Goal: Navigation & Orientation: Find specific page/section

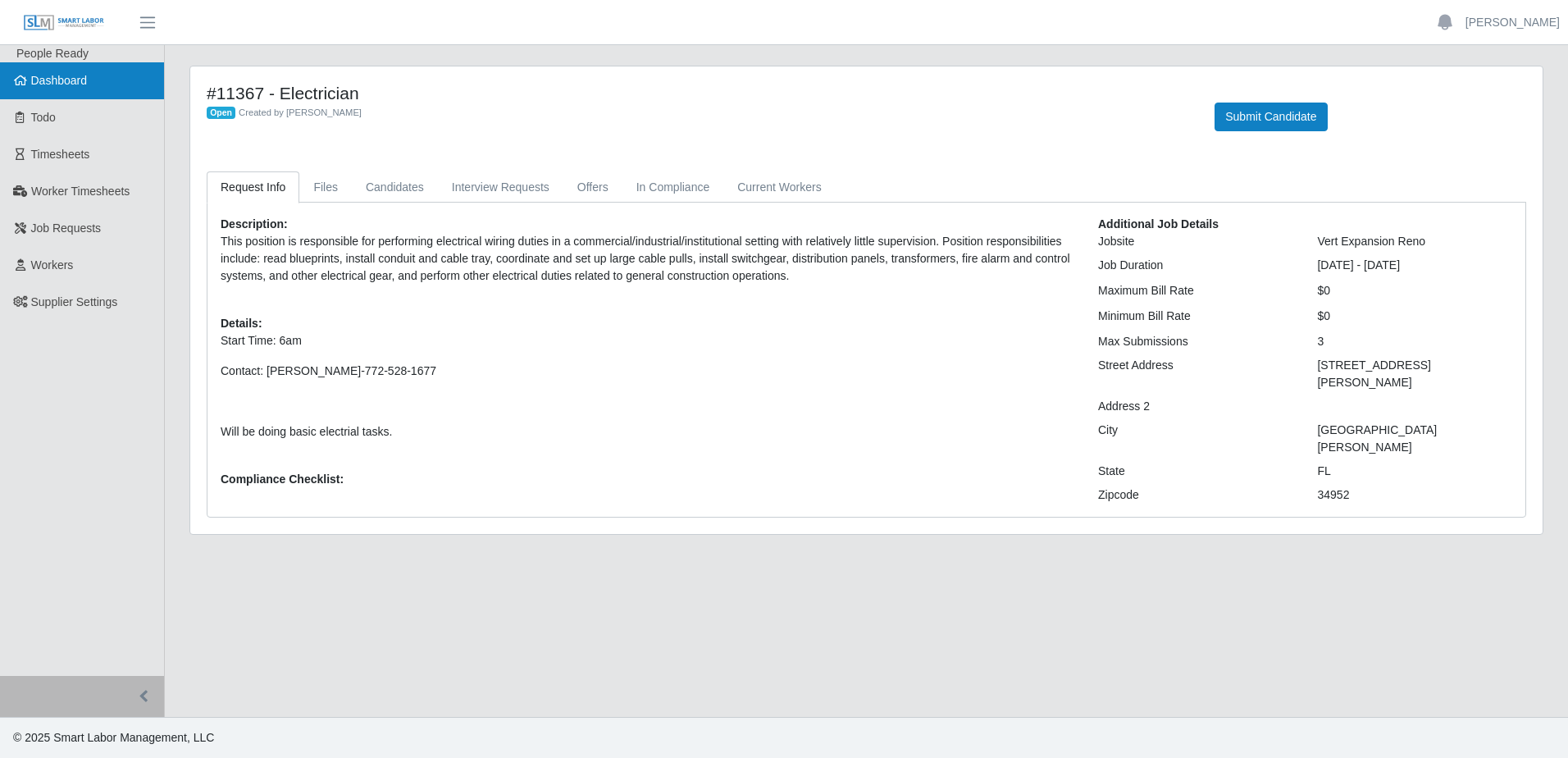
click at [56, 78] on span "Dashboard" at bounding box center [60, 79] width 57 height 13
click at [326, 190] on link "Files" at bounding box center [326, 187] width 53 height 32
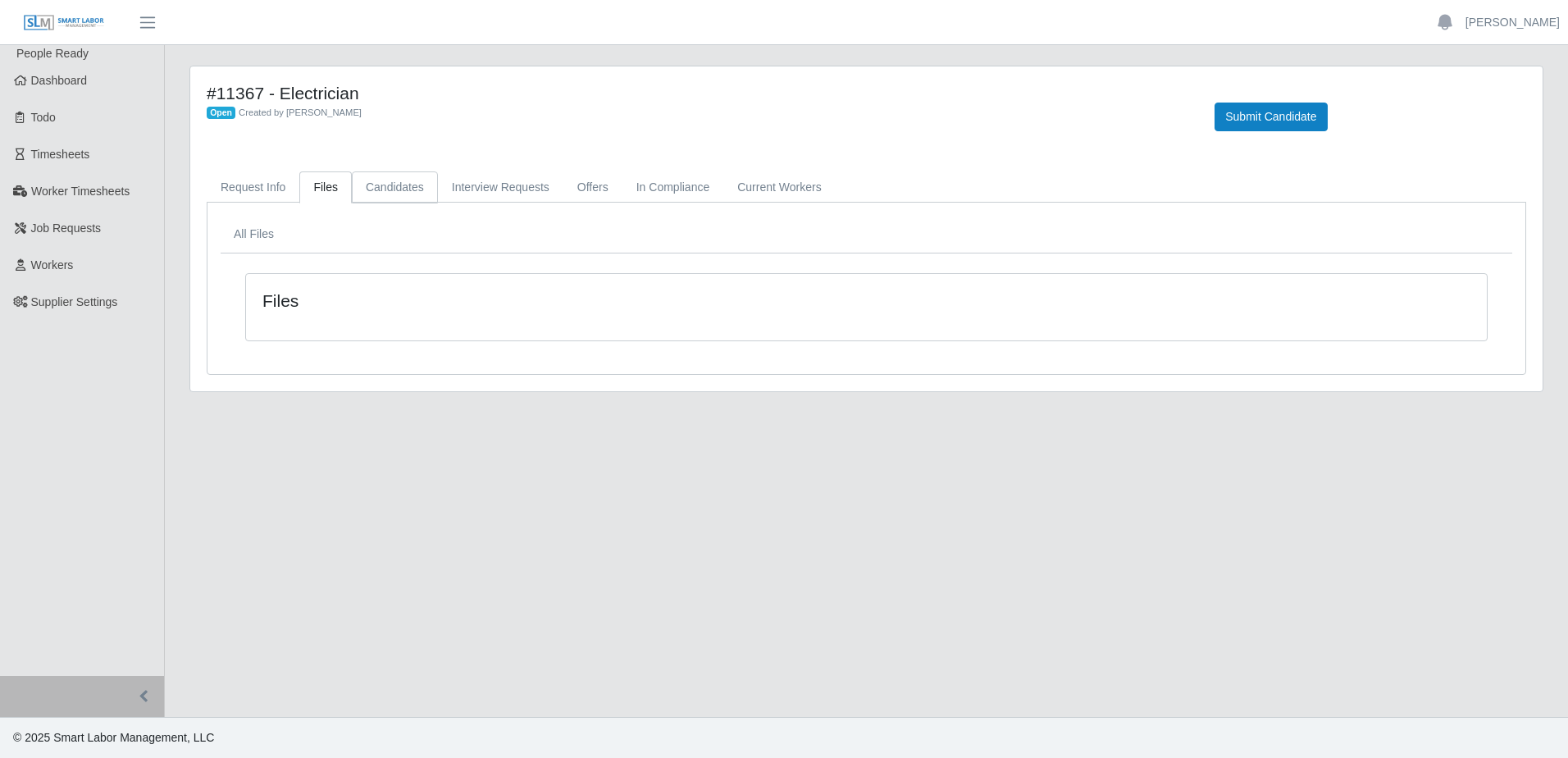
click at [385, 191] on link "Candidates" at bounding box center [394, 187] width 86 height 32
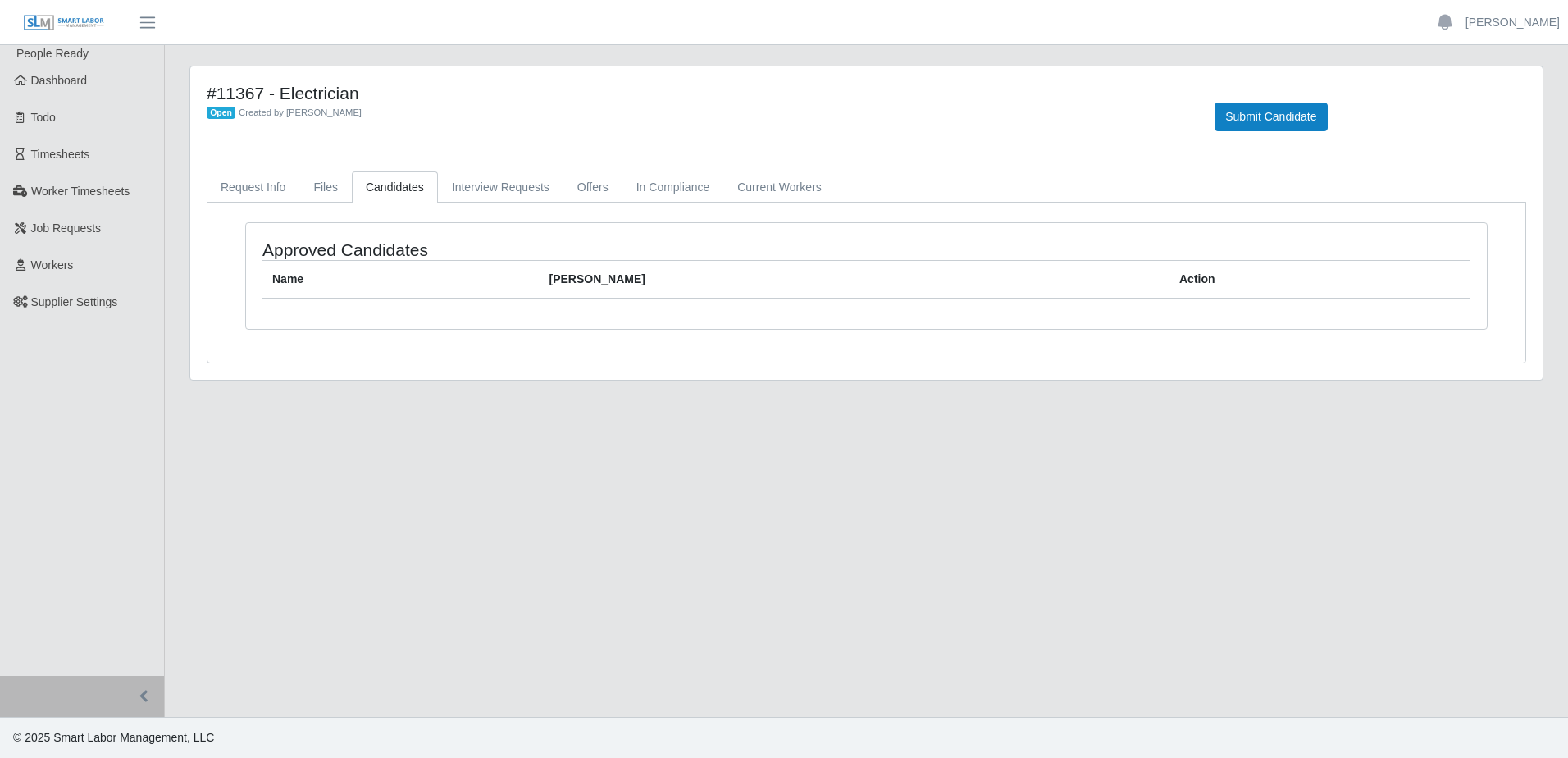
click at [407, 184] on link "Candidates" at bounding box center [394, 187] width 86 height 32
click at [503, 190] on link "Interview Requests" at bounding box center [500, 187] width 125 height 32
click at [592, 190] on link "Offers" at bounding box center [593, 187] width 59 height 32
click at [657, 180] on link "In Compliance" at bounding box center [673, 187] width 102 height 32
click at [772, 190] on link "Current Workers" at bounding box center [779, 187] width 112 height 32
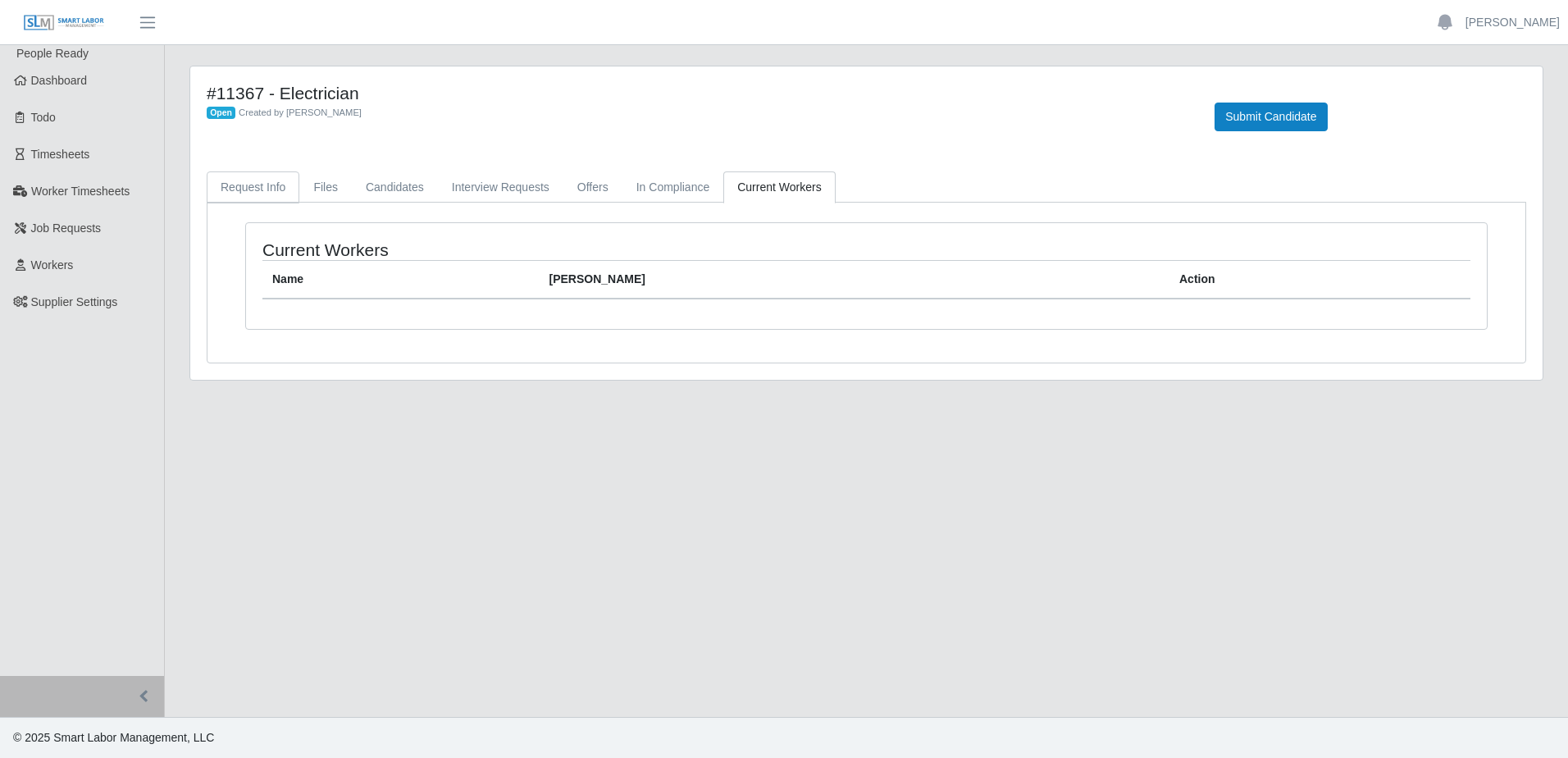
click at [272, 188] on link "Request Info" at bounding box center [253, 187] width 93 height 32
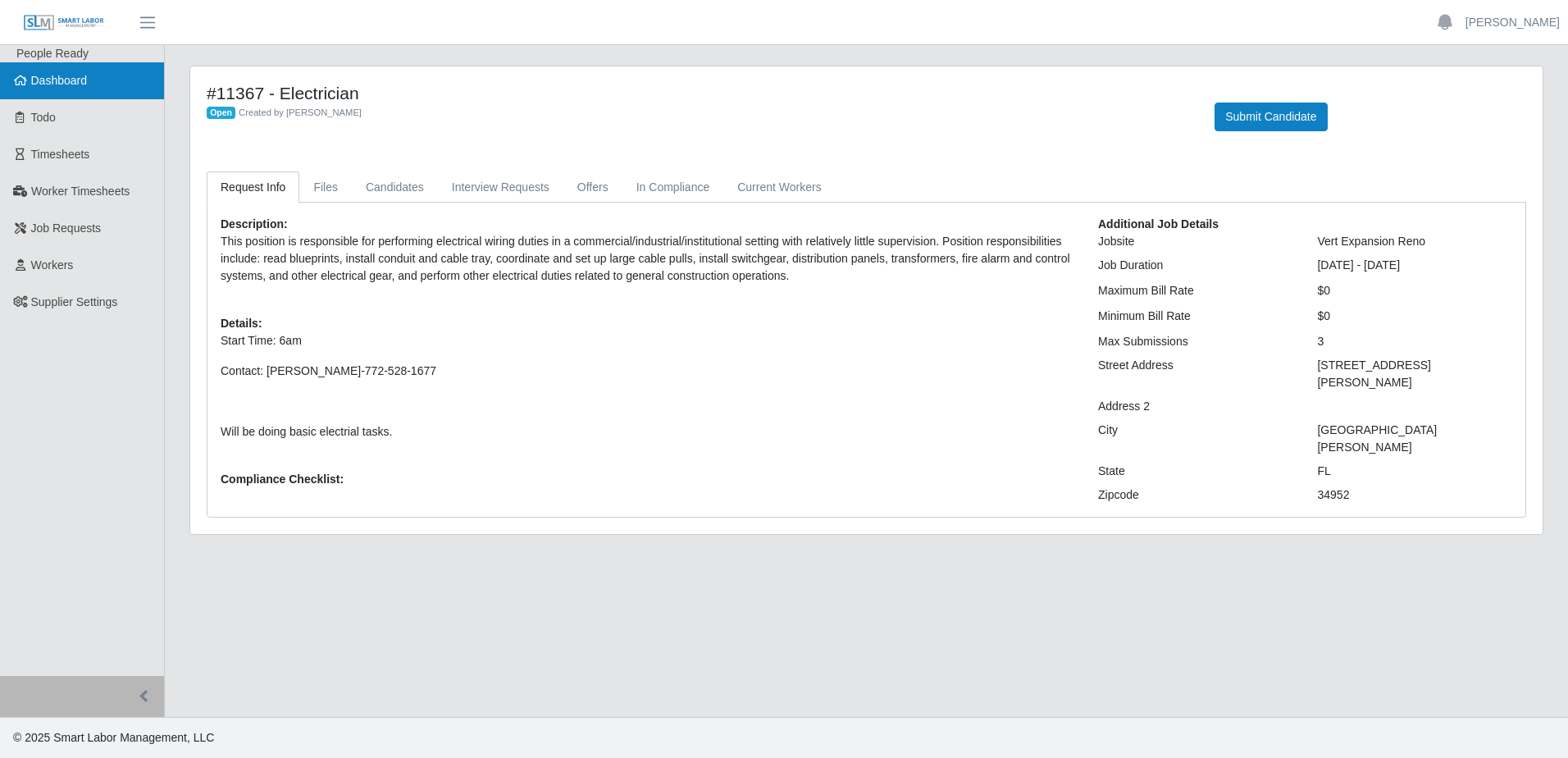
click at [40, 74] on span "Dashboard" at bounding box center [60, 79] width 57 height 13
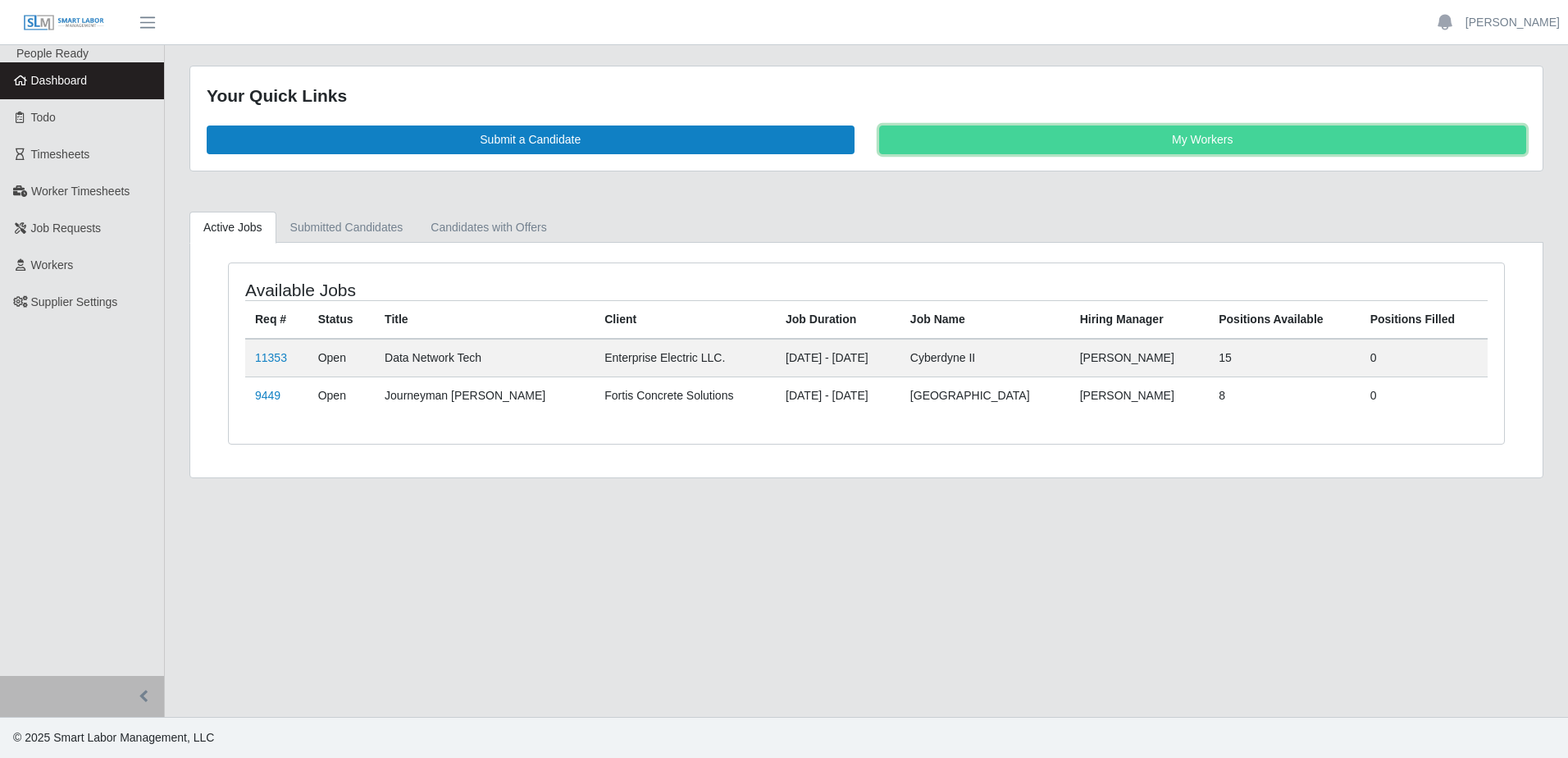
click at [983, 135] on link "My Workers" at bounding box center [1203, 139] width 648 height 28
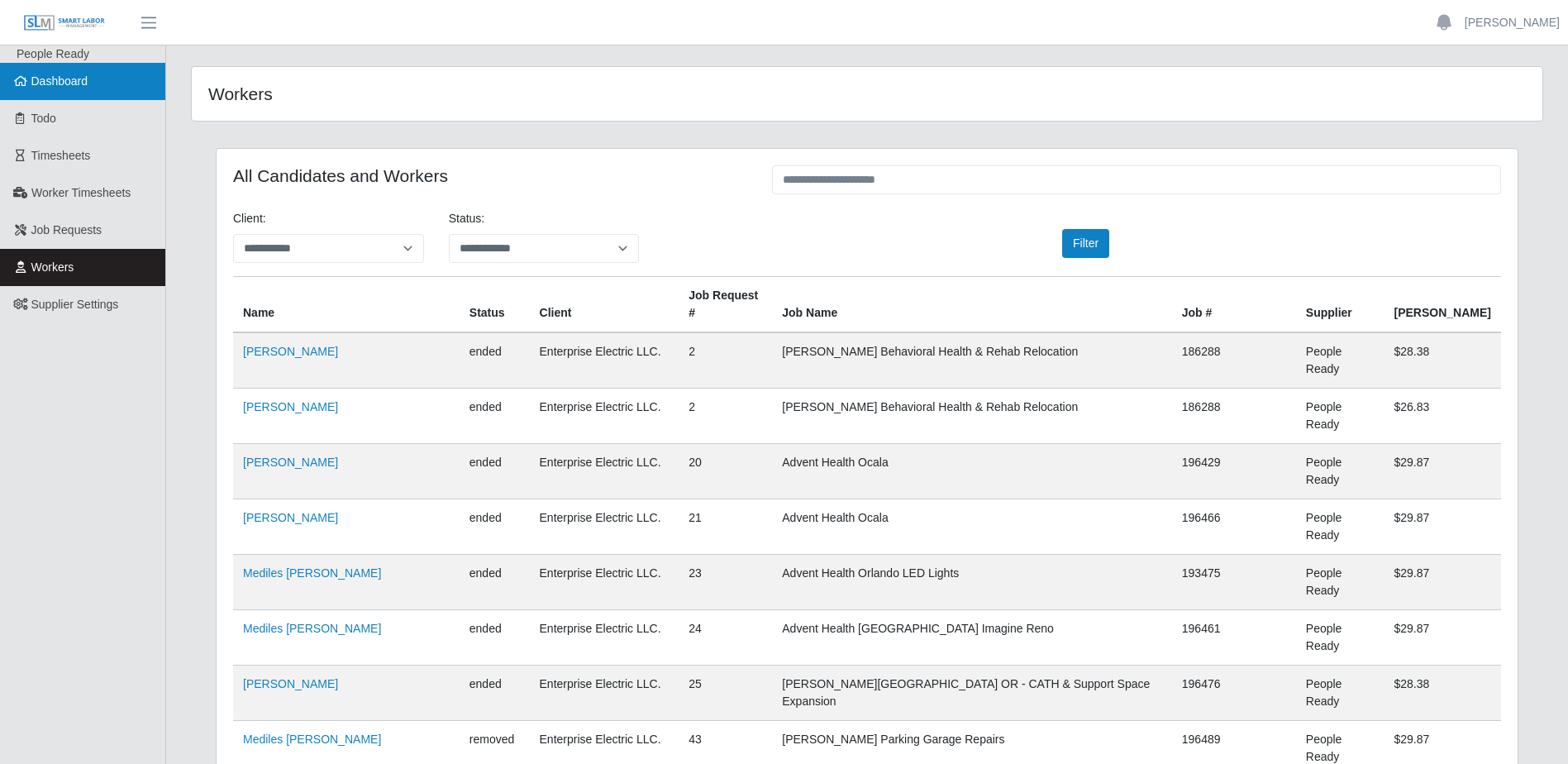
click at [63, 89] on link "Dashboard" at bounding box center [83, 82] width 166 height 38
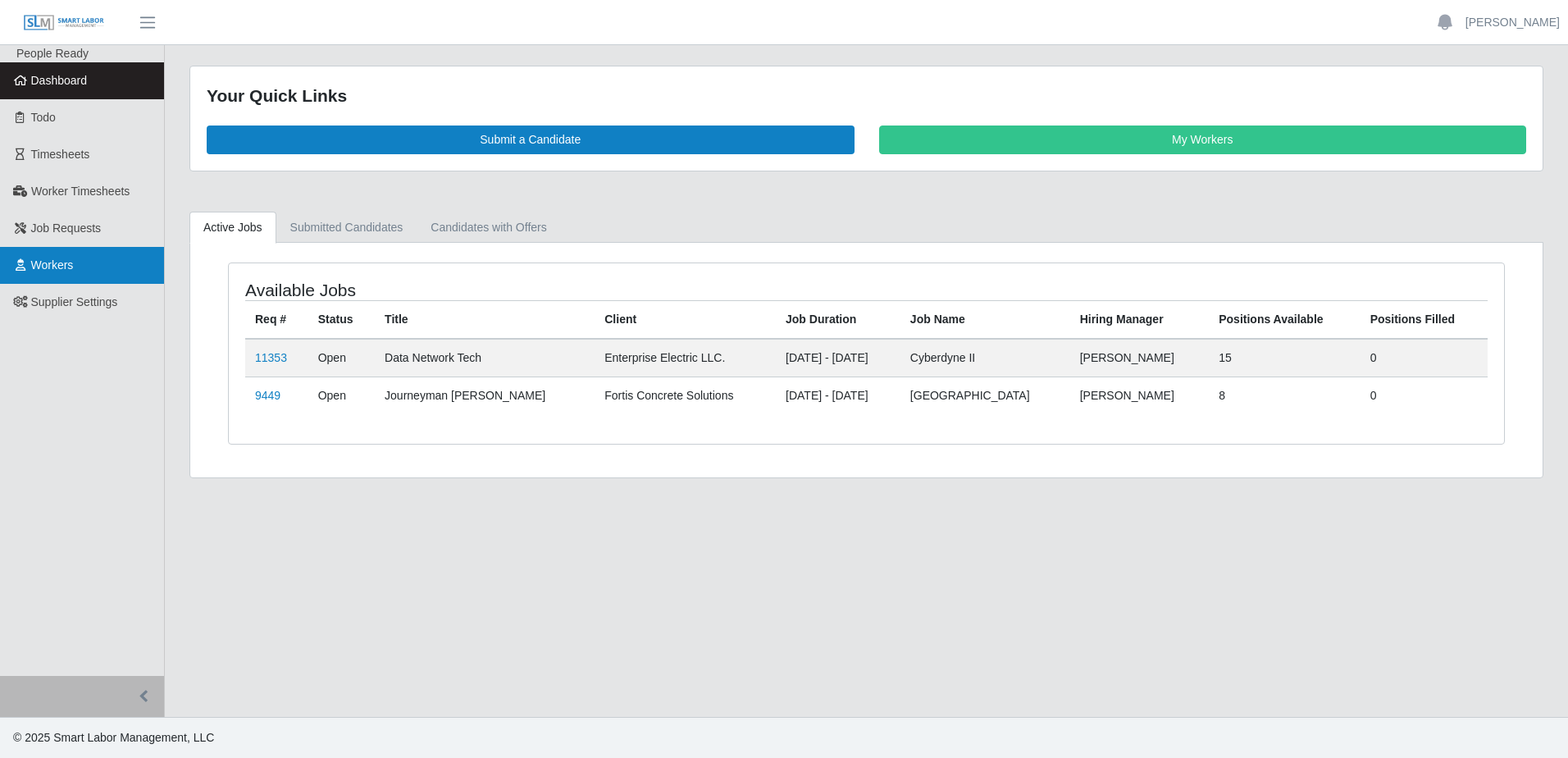
click at [80, 274] on link "Workers" at bounding box center [82, 265] width 164 height 37
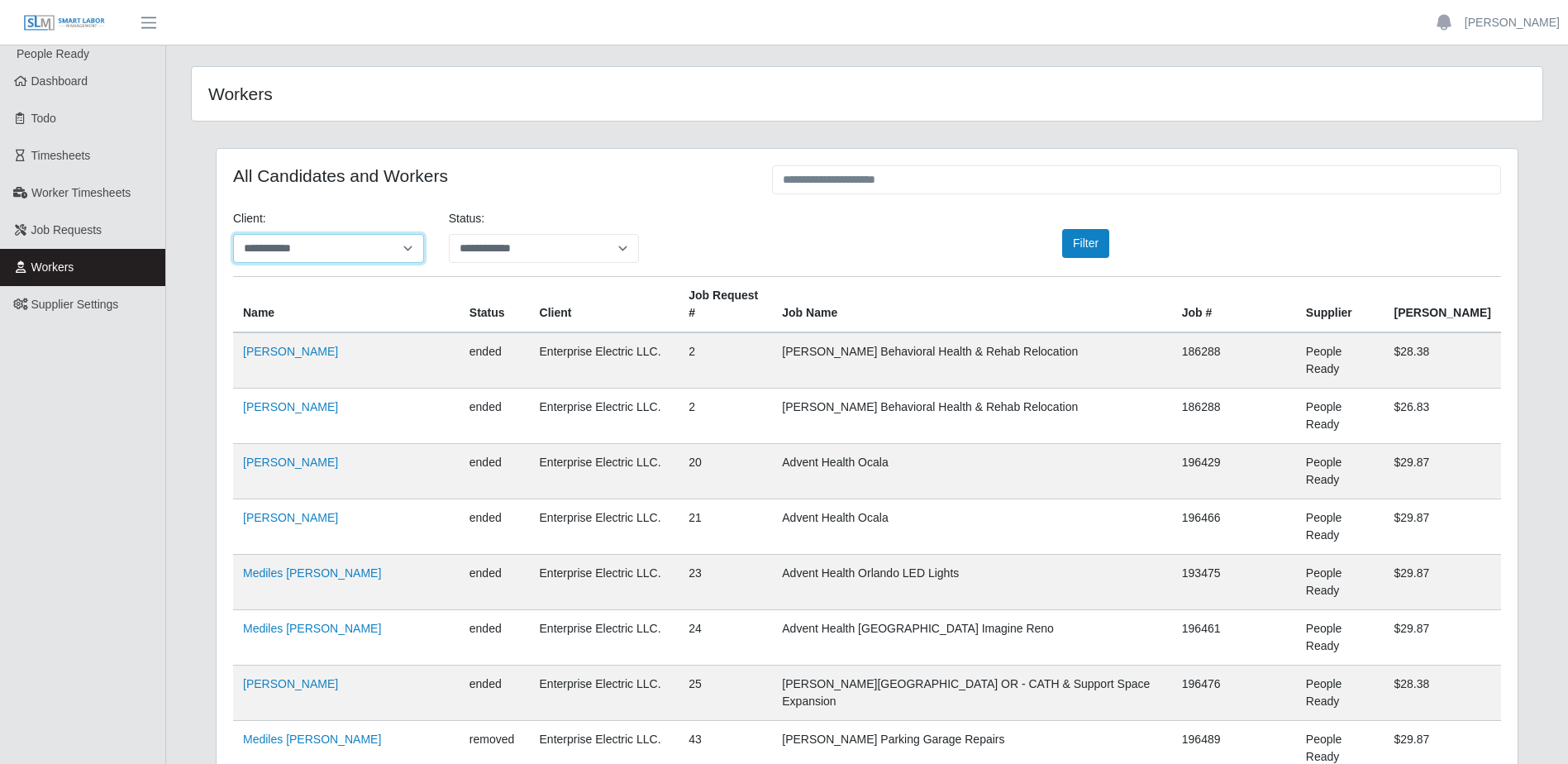
click at [345, 256] on select "**********" at bounding box center [329, 248] width 191 height 29
select select "**********"
click at [233, 234] on select "**********" at bounding box center [329, 248] width 191 height 29
click at [497, 252] on select "**********" at bounding box center [545, 248] width 191 height 29
click at [716, 189] on div "All Candidates and Workers" at bounding box center [490, 182] width 539 height 33
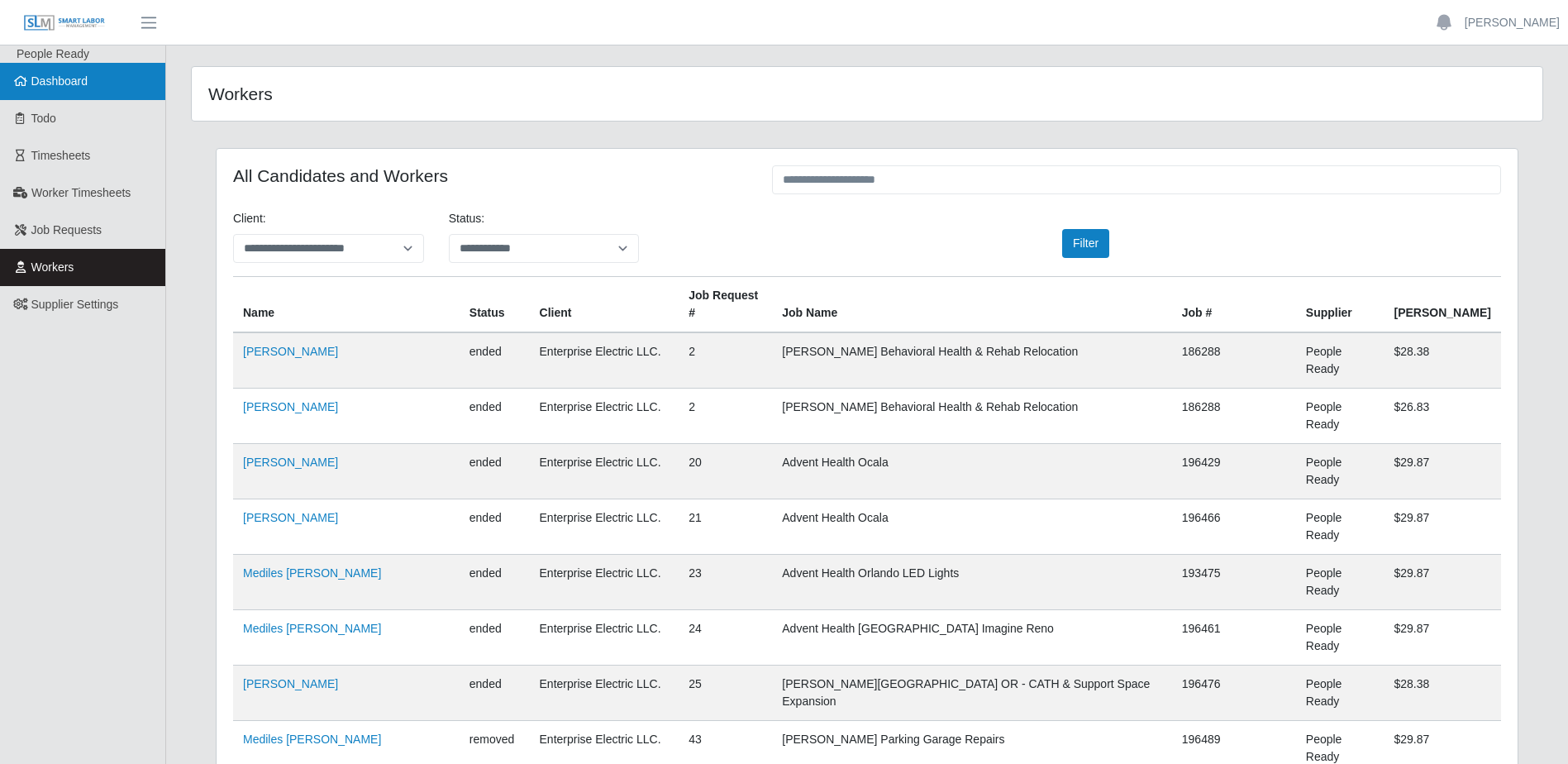
click at [54, 82] on span "Dashboard" at bounding box center [60, 80] width 57 height 13
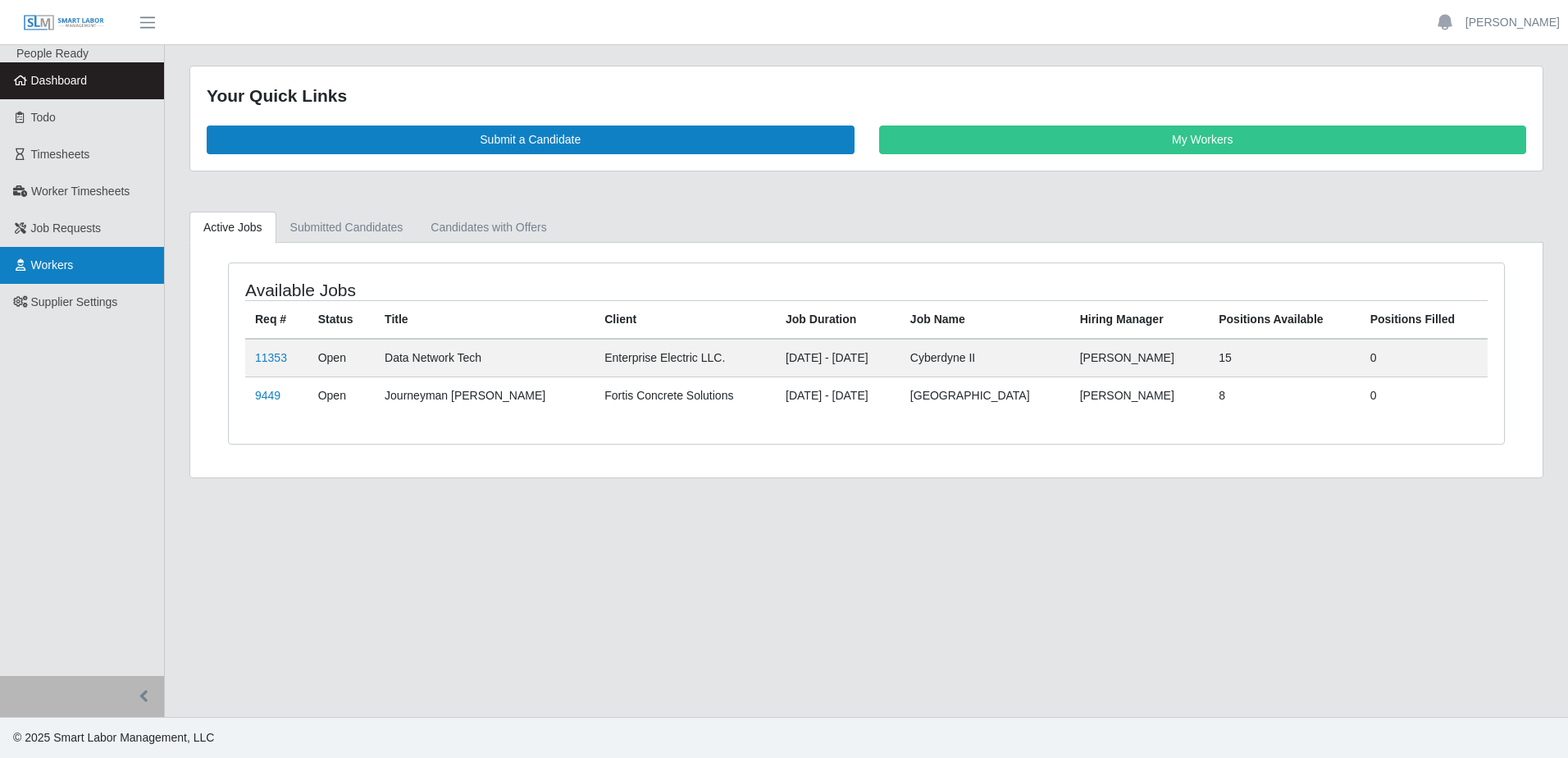
click at [70, 270] on span "Workers" at bounding box center [53, 264] width 43 height 13
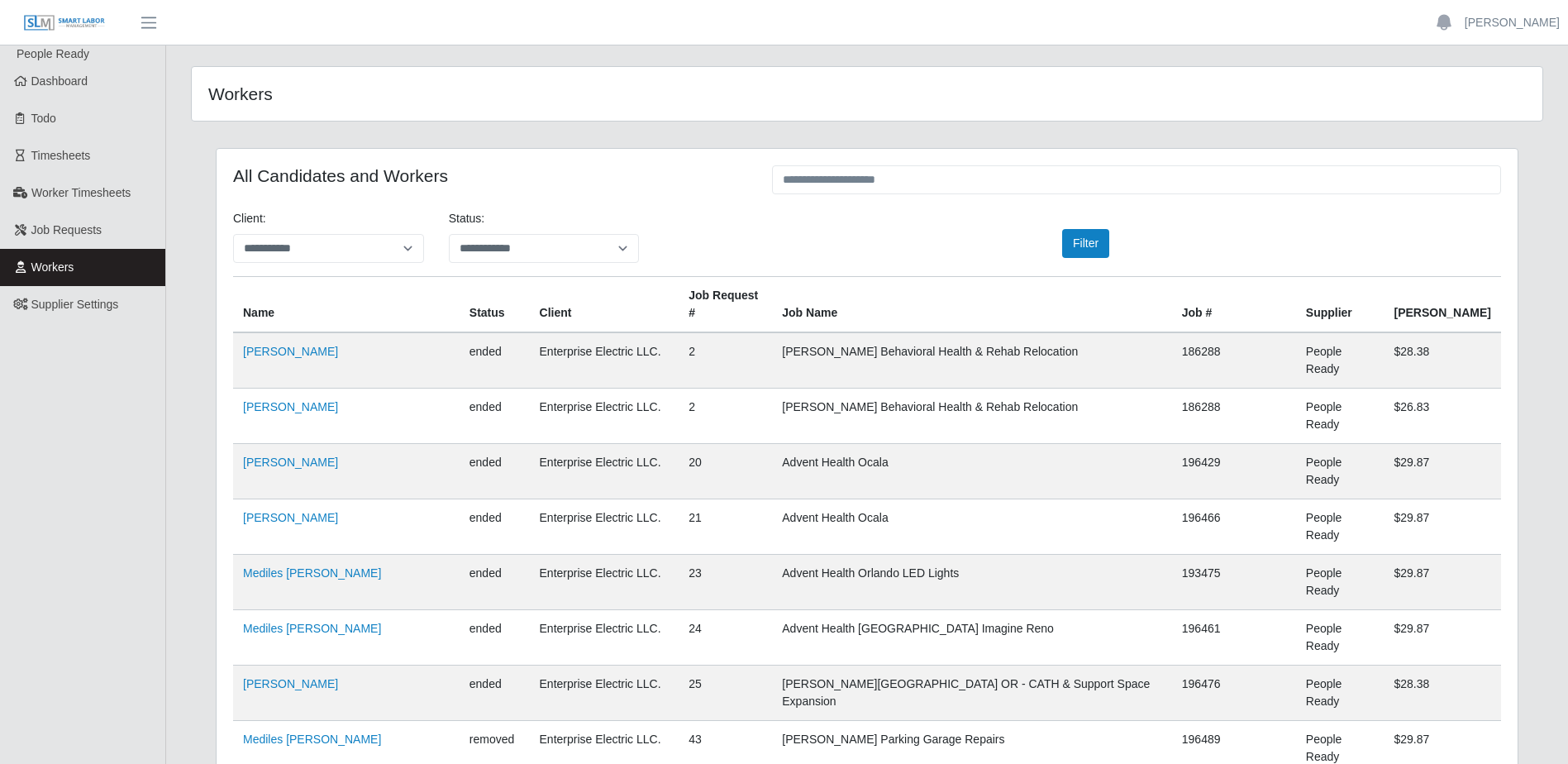
click at [339, 264] on div "**********" at bounding box center [867, 243] width 1293 height 66
click at [349, 256] on select "**********" at bounding box center [329, 248] width 191 height 29
click at [621, 195] on div "All Candidates and Workers" at bounding box center [490, 182] width 539 height 33
click at [116, 237] on link "Job Requests" at bounding box center [83, 230] width 166 height 38
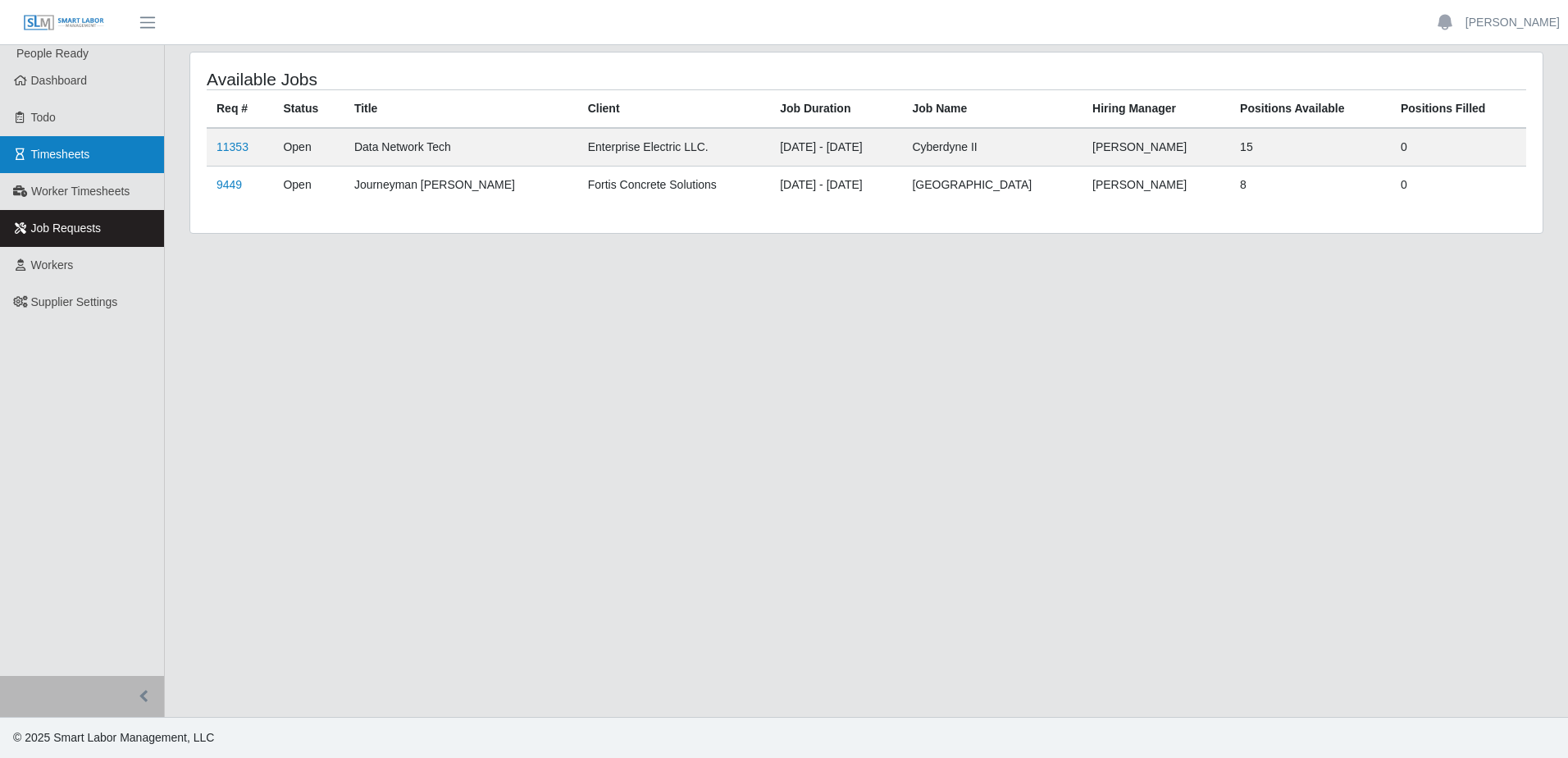
click at [71, 156] on span "Timesheets" at bounding box center [61, 154] width 59 height 13
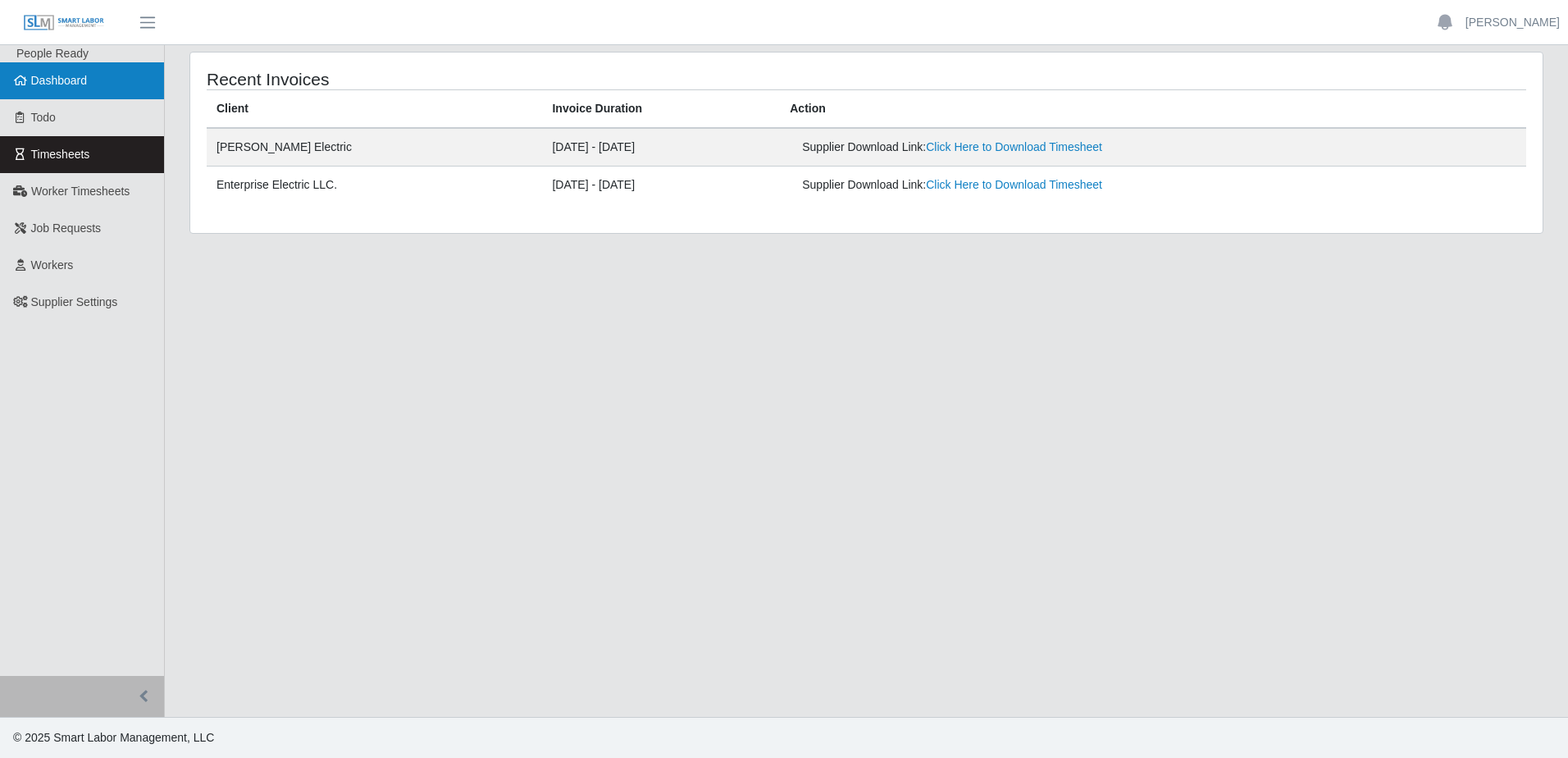
click at [48, 89] on link "Dashboard" at bounding box center [82, 81] width 164 height 37
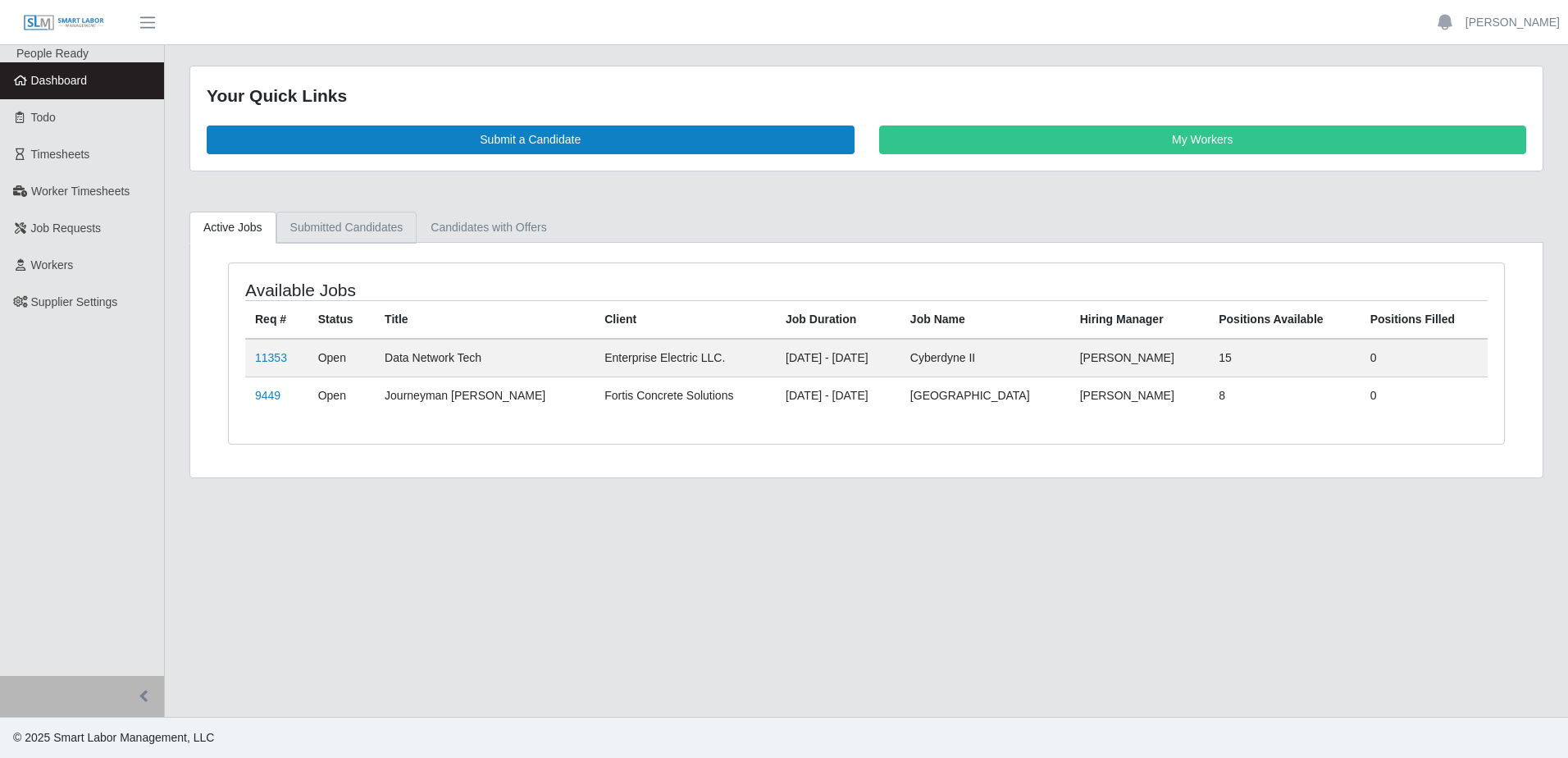
click at [372, 231] on link "Submitted Candidates" at bounding box center [346, 227] width 141 height 32
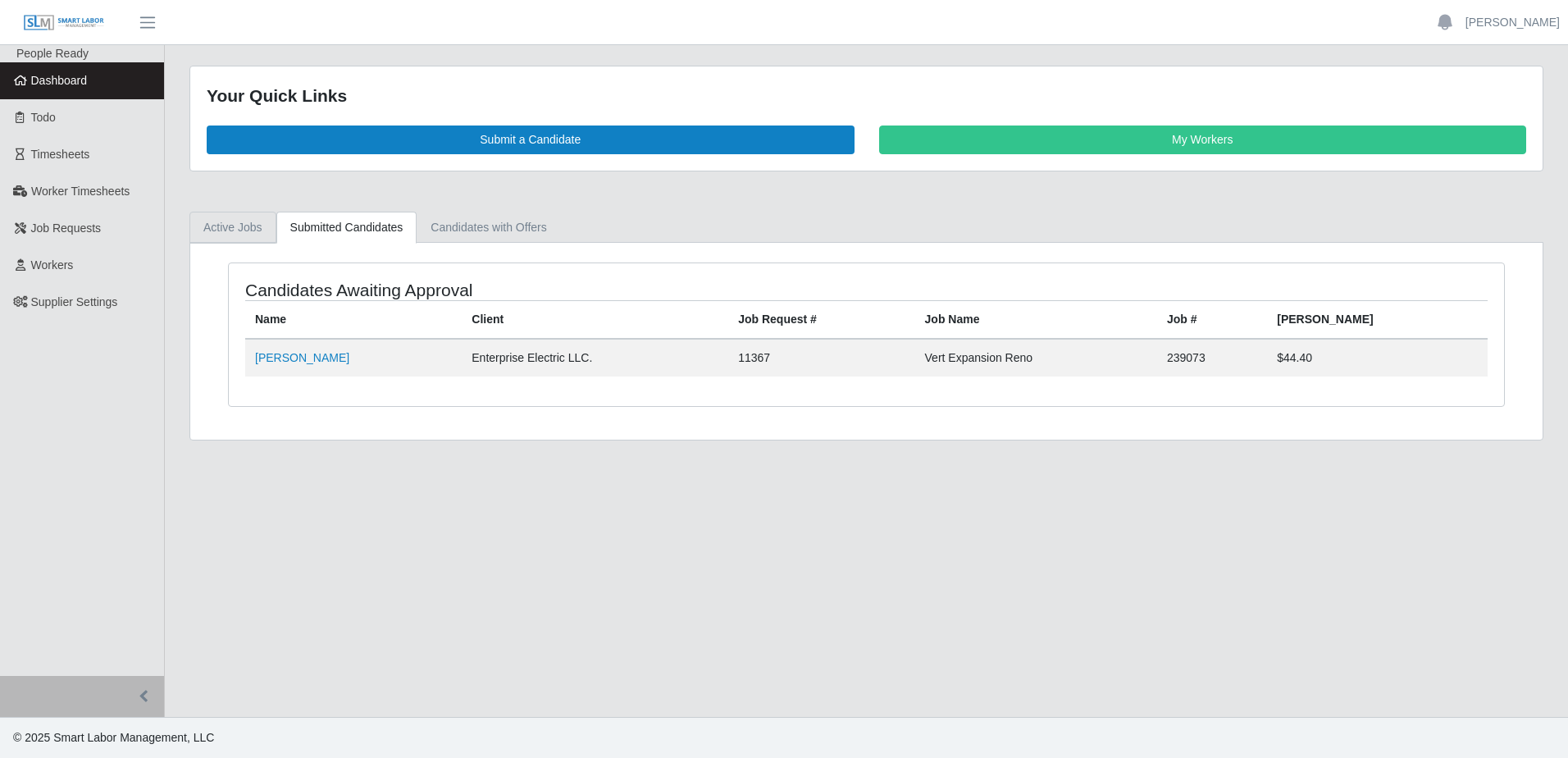
click at [240, 228] on link "Active Jobs" at bounding box center [233, 227] width 87 height 32
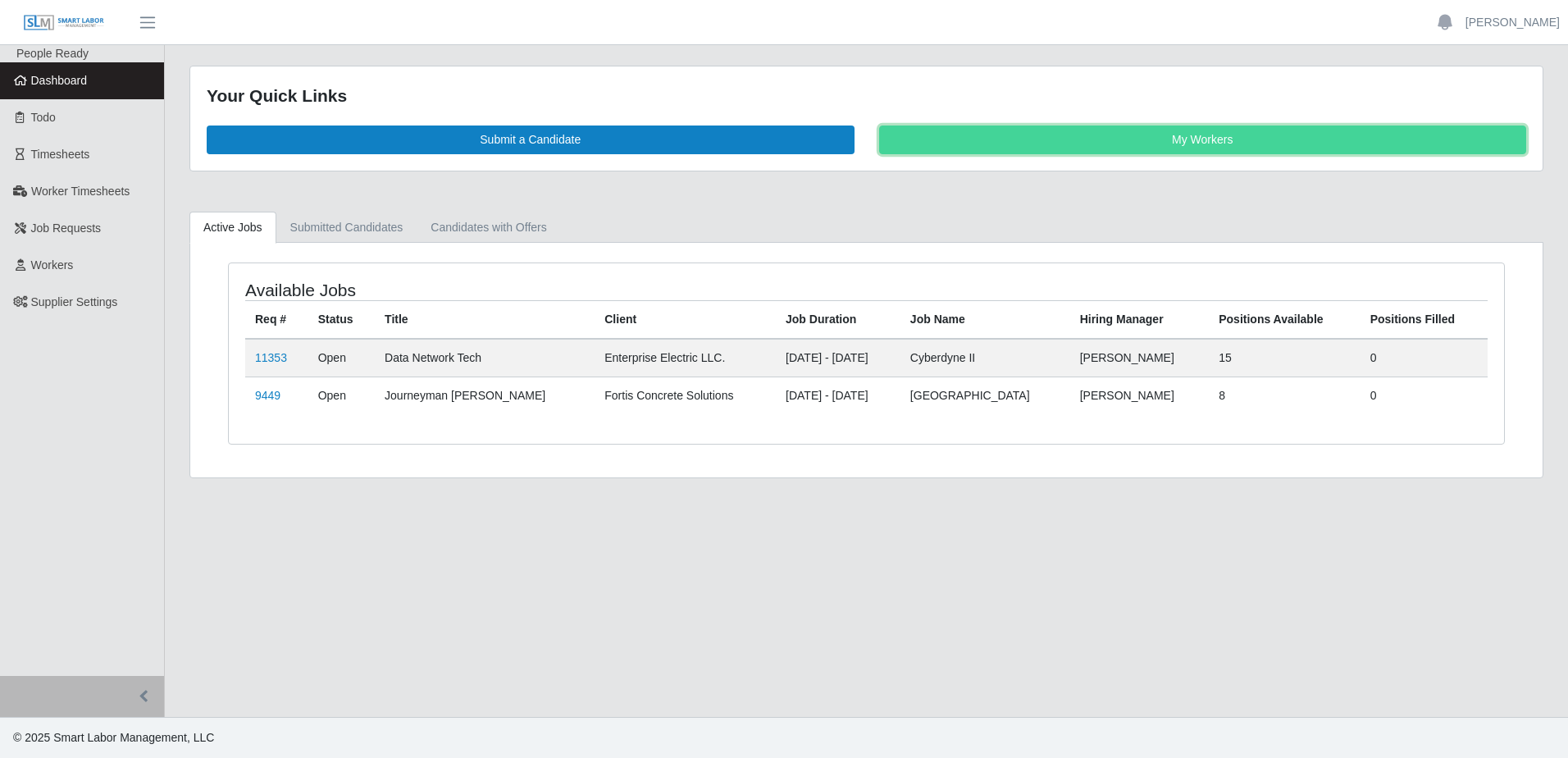
click at [946, 143] on link "My Workers" at bounding box center [1203, 139] width 648 height 28
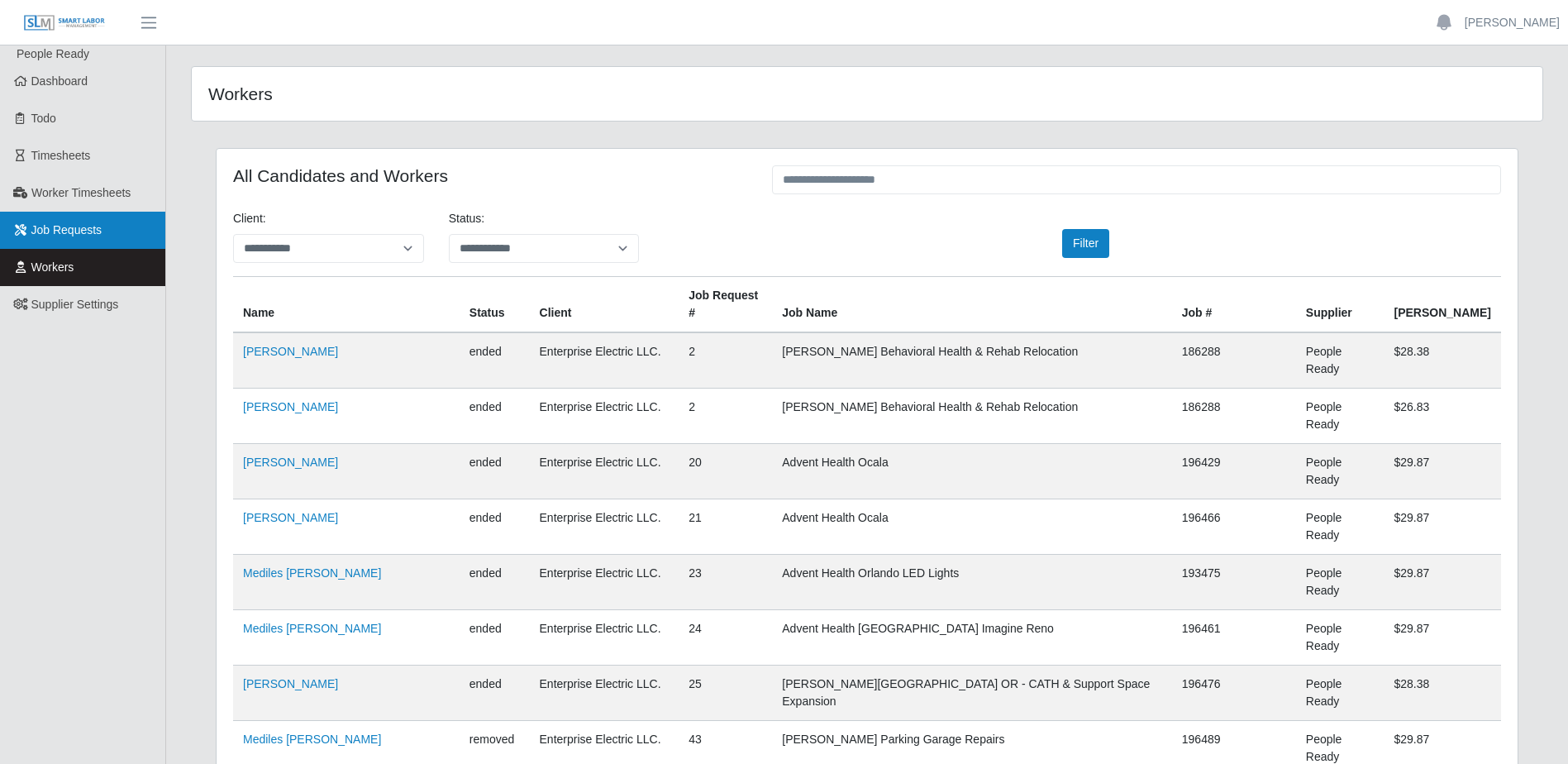
click at [69, 235] on span "Job Requests" at bounding box center [67, 229] width 71 height 13
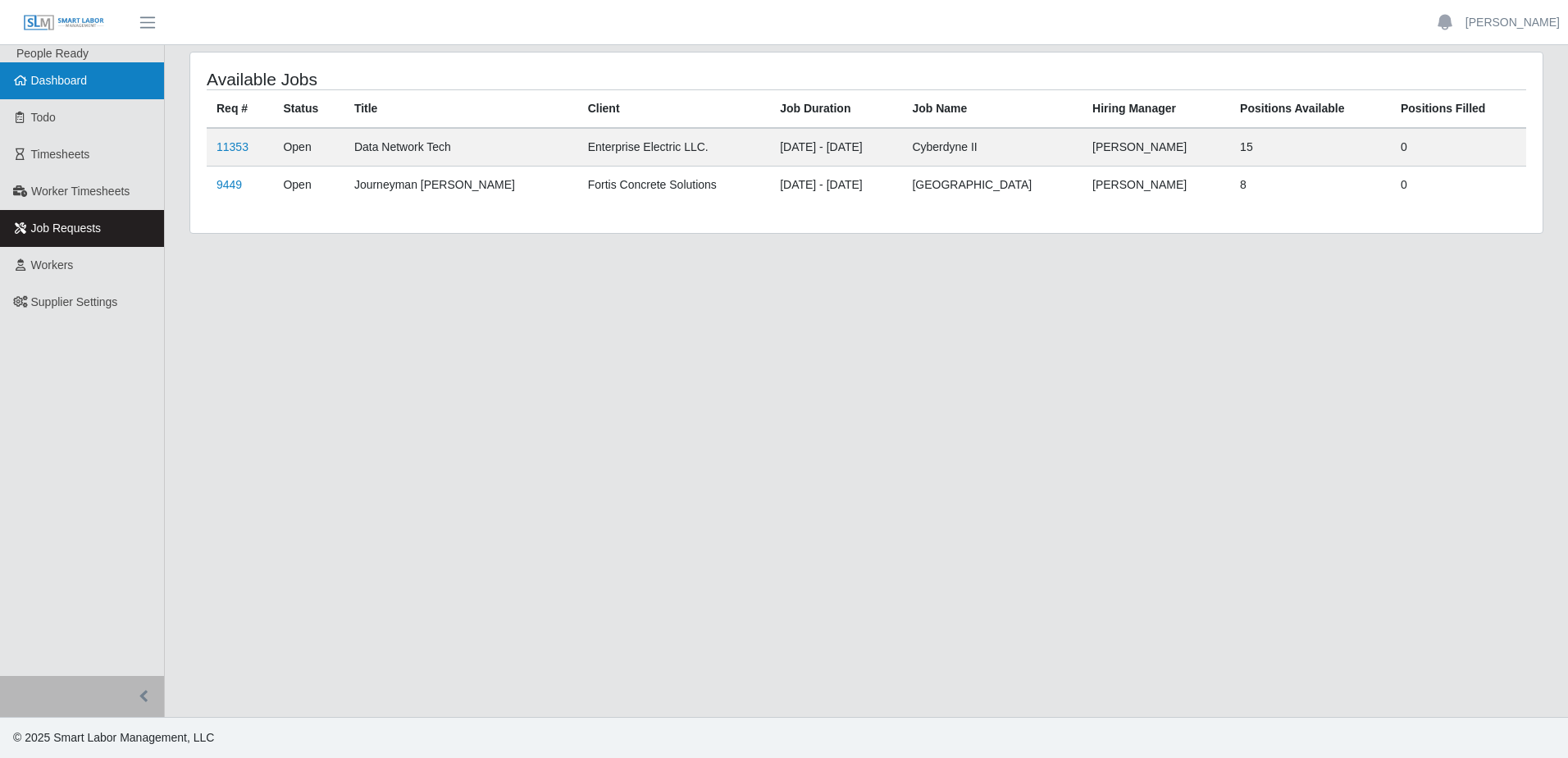
click at [56, 83] on span "Dashboard" at bounding box center [60, 79] width 57 height 13
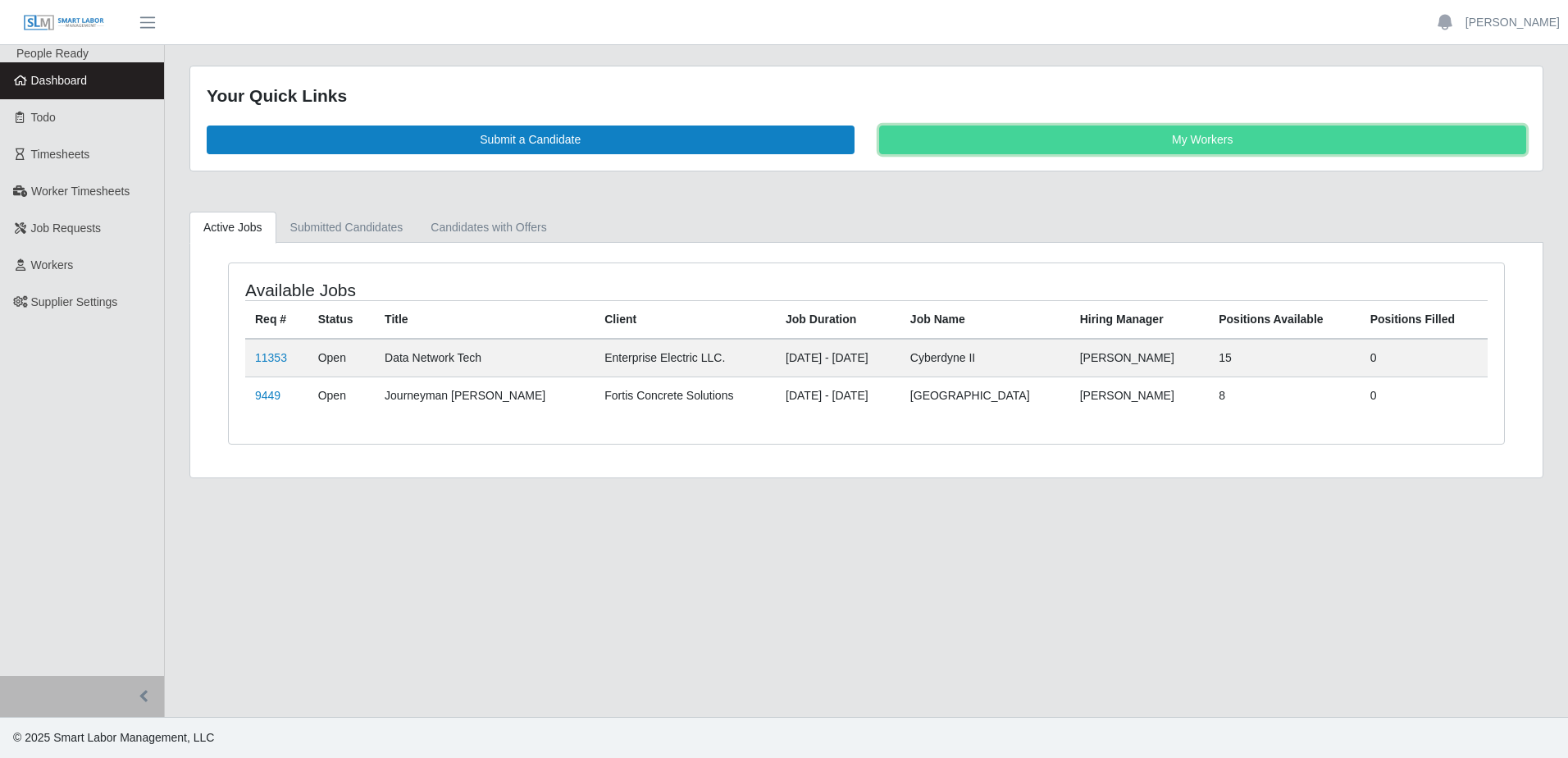
click at [1108, 139] on link "My Workers" at bounding box center [1203, 139] width 648 height 28
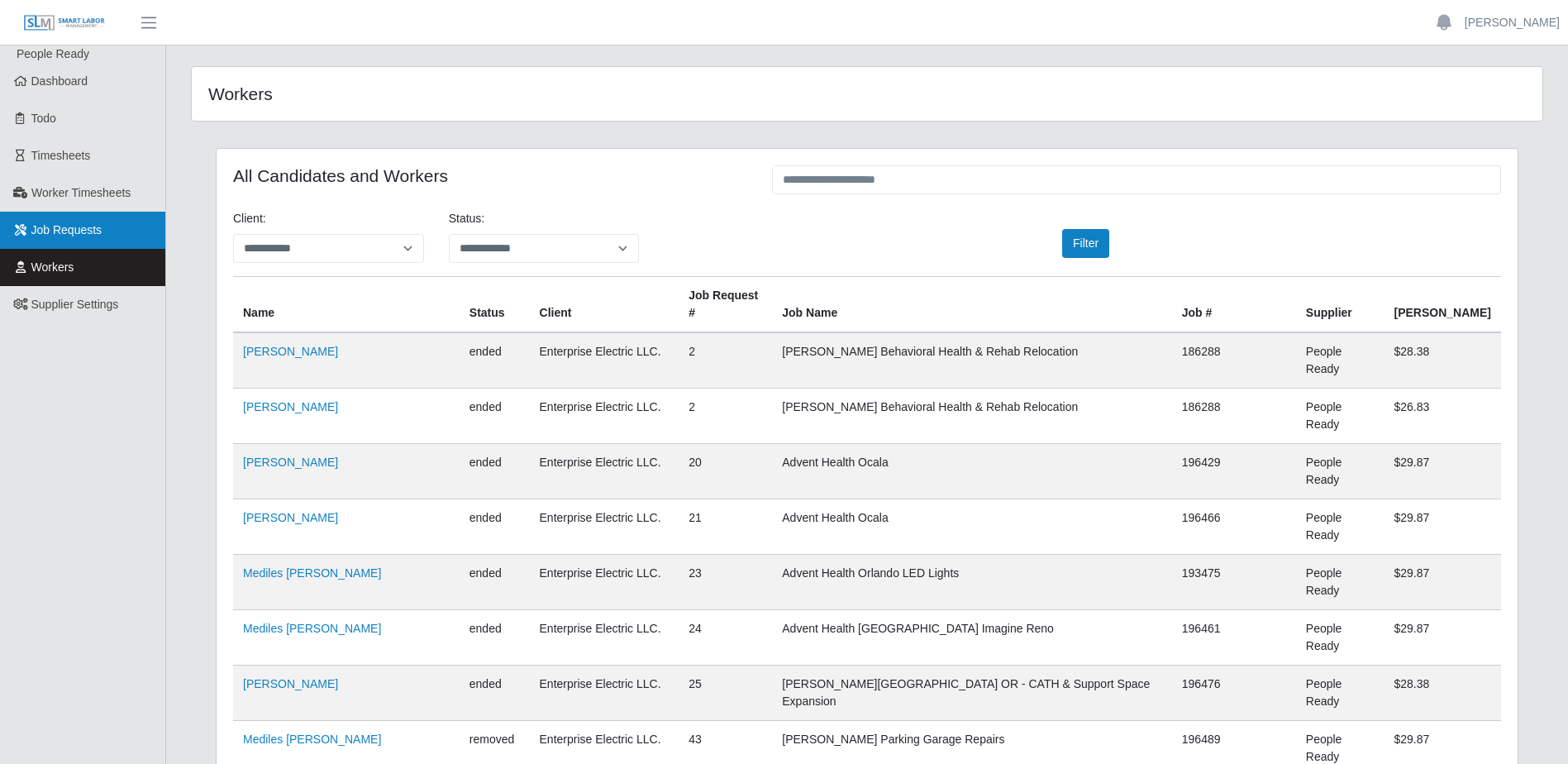
click at [52, 228] on span "Job Requests" at bounding box center [67, 229] width 71 height 13
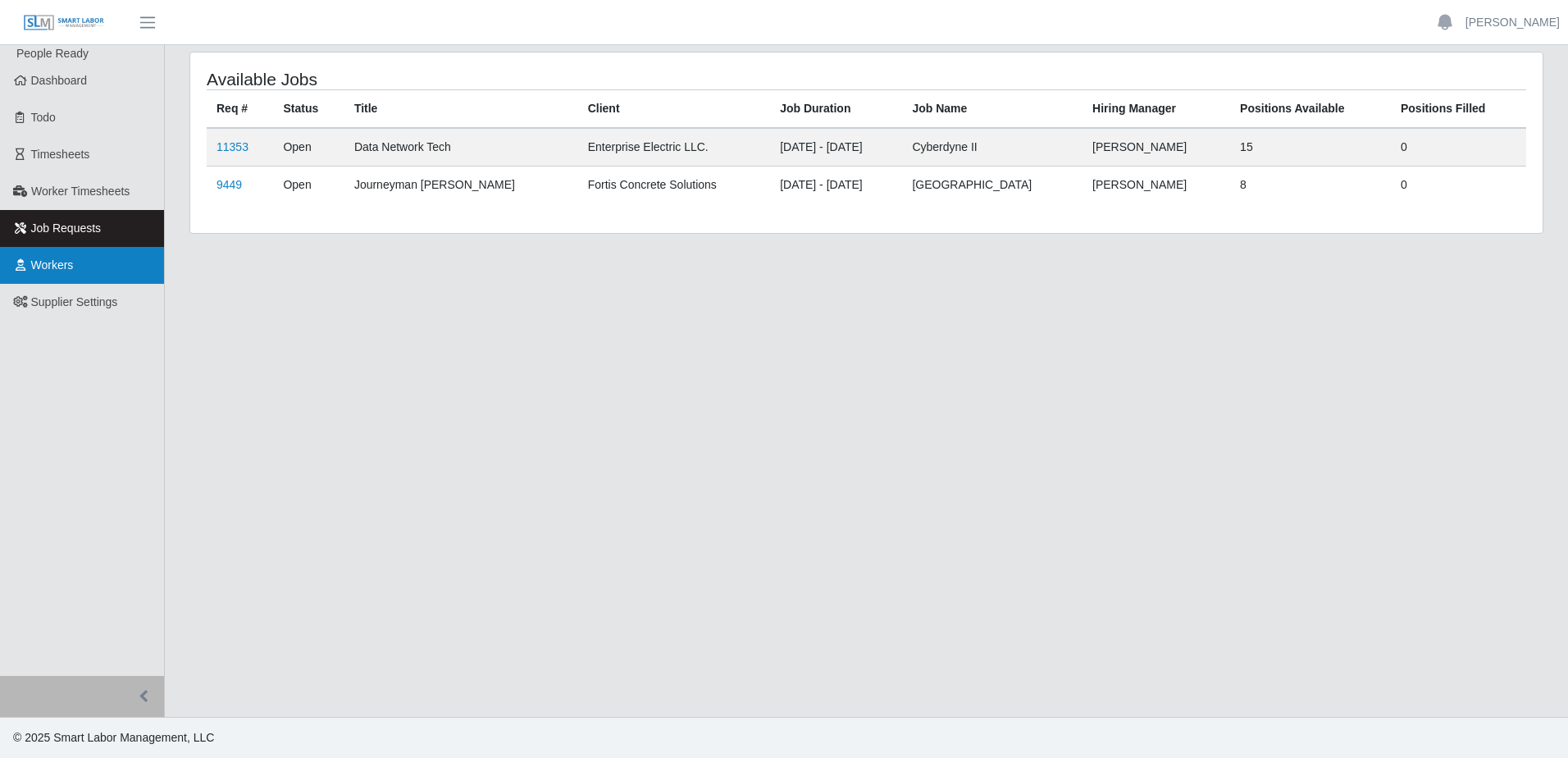
click at [74, 274] on link "Workers" at bounding box center [82, 265] width 164 height 37
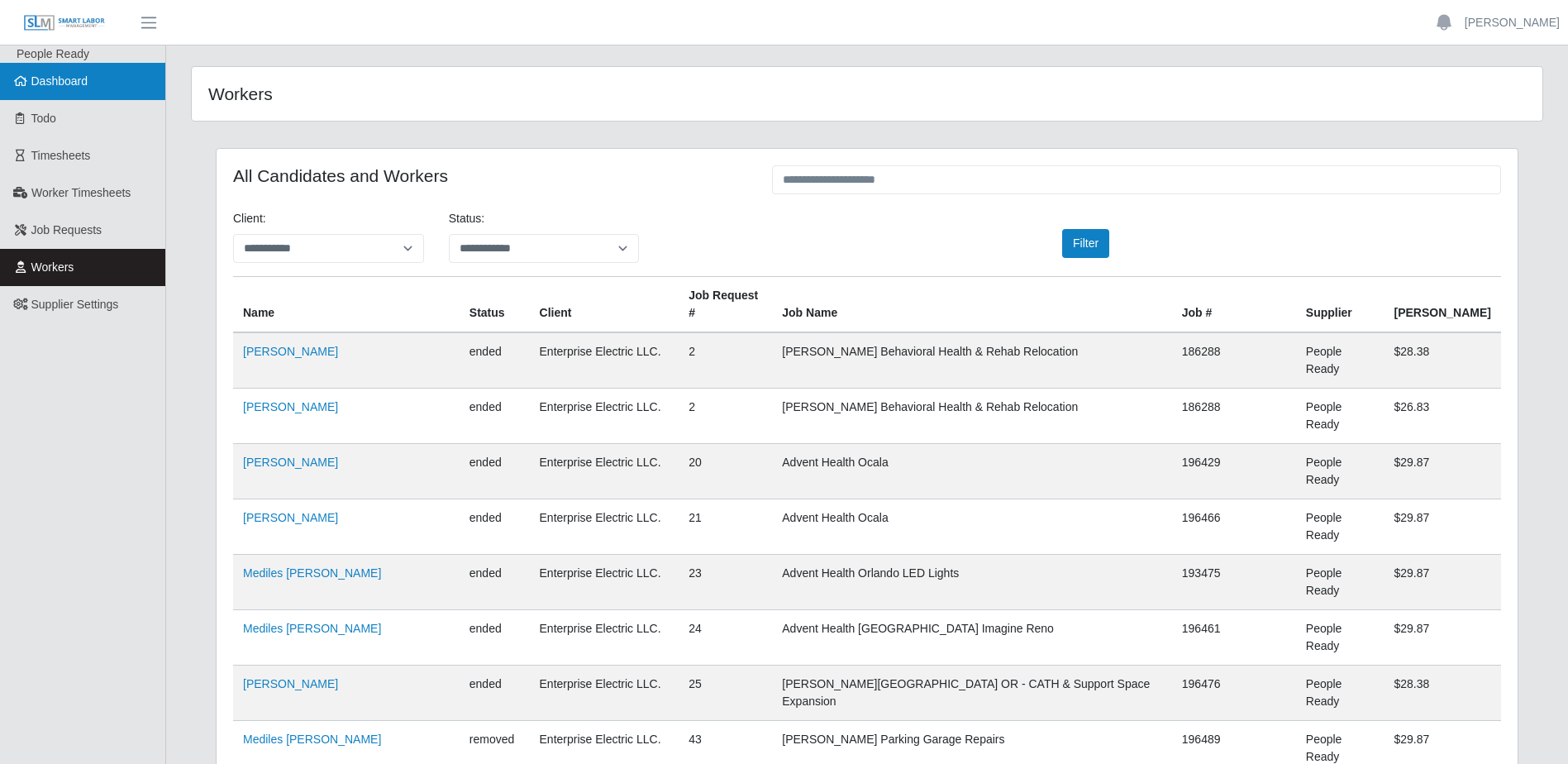
click at [49, 80] on span "Dashboard" at bounding box center [60, 80] width 57 height 13
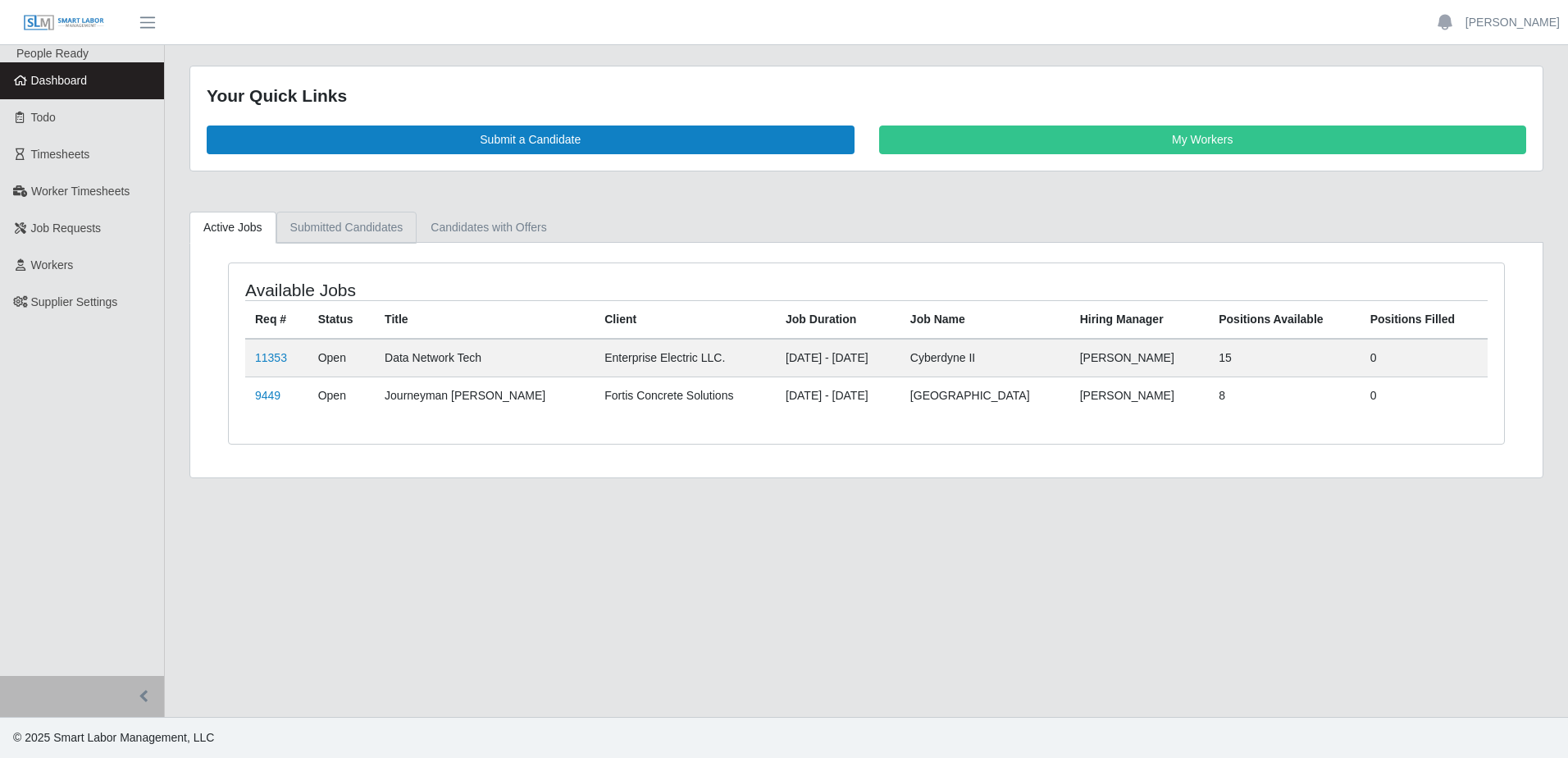
click at [346, 227] on link "Submitted Candidates" at bounding box center [346, 227] width 141 height 32
